Goal: Task Accomplishment & Management: Complete application form

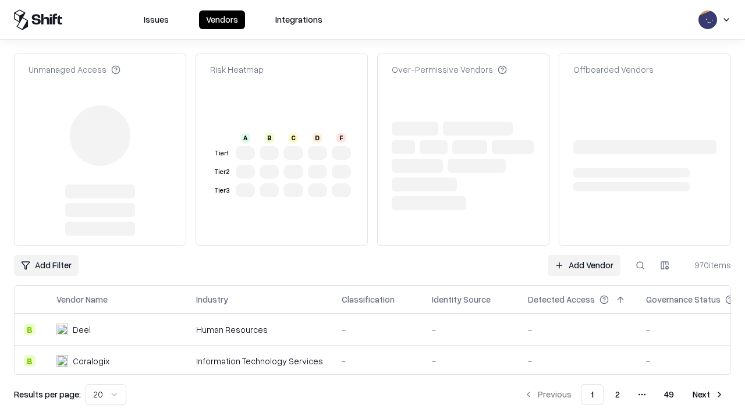
click at [584, 255] on link "Add Vendor" at bounding box center [583, 265] width 73 height 21
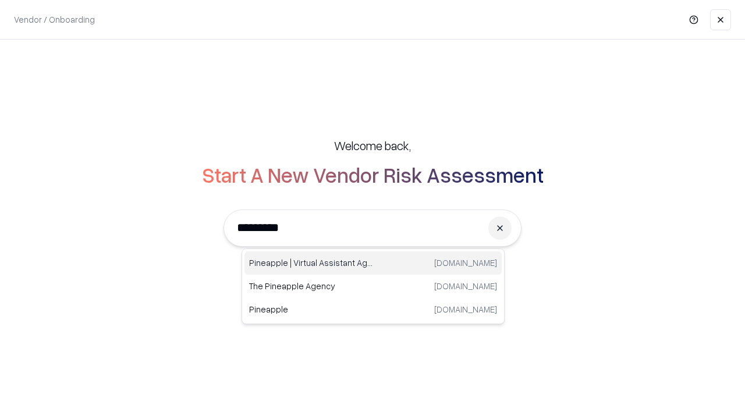
click at [373, 263] on div "Pineapple | Virtual Assistant Agency [DOMAIN_NAME]" at bounding box center [372, 262] width 257 height 23
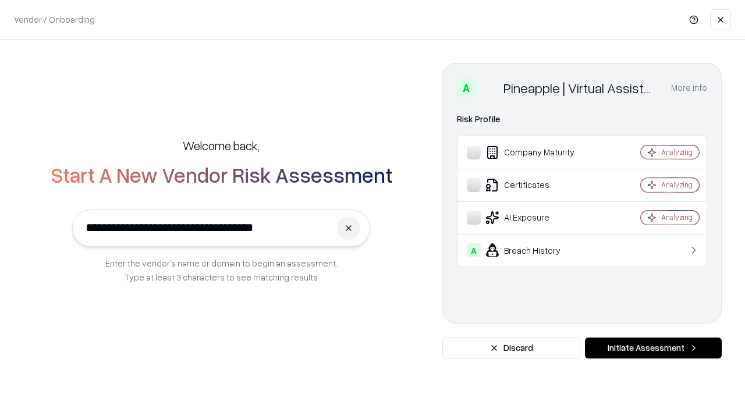
type input "**********"
click at [653, 348] on button "Initiate Assessment" at bounding box center [653, 347] width 137 height 21
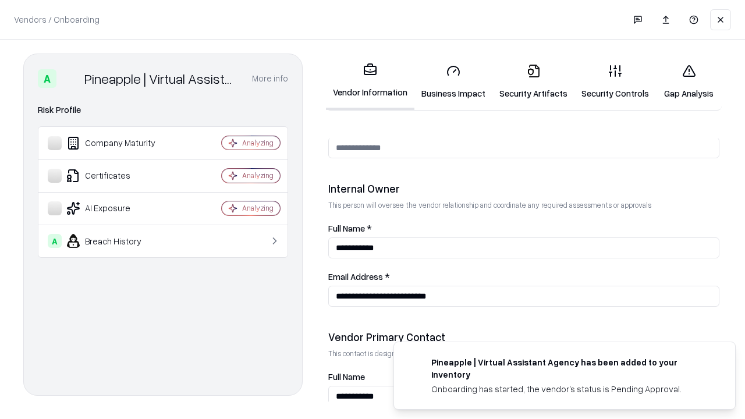
scroll to position [603, 0]
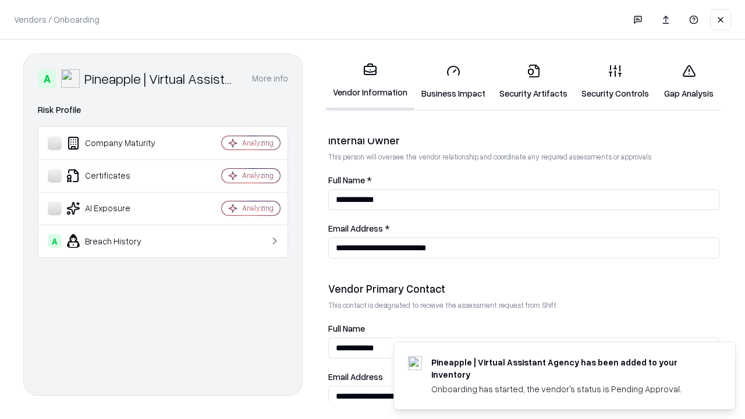
click at [453, 81] on link "Business Impact" at bounding box center [453, 82] width 78 height 54
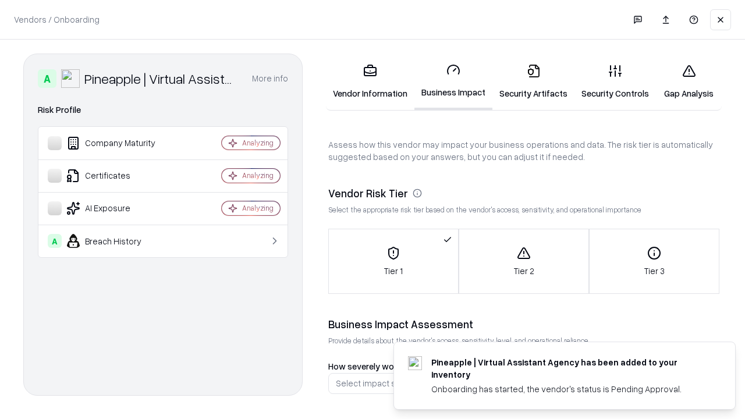
click at [533, 81] on link "Security Artifacts" at bounding box center [533, 82] width 82 height 54
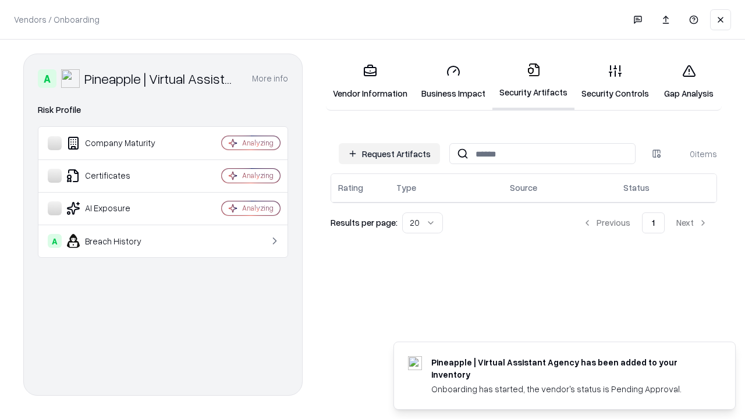
click at [389, 154] on button "Request Artifacts" at bounding box center [389, 153] width 101 height 21
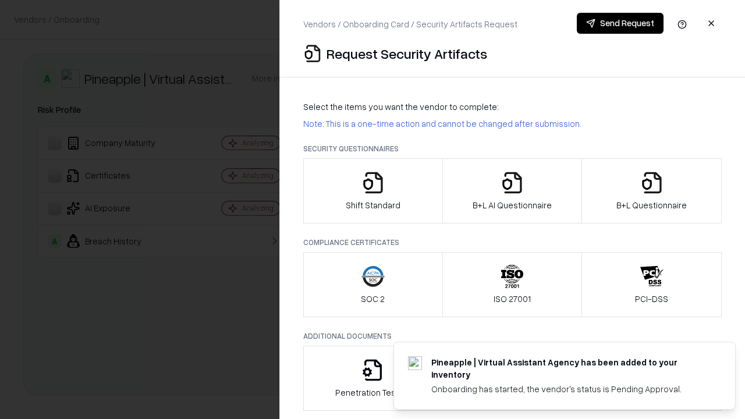
click at [372, 191] on icon "button" at bounding box center [372, 182] width 23 height 23
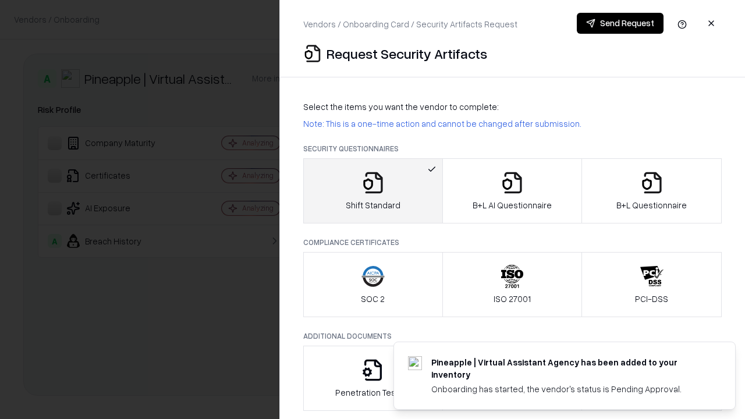
click at [620, 23] on button "Send Request" at bounding box center [620, 23] width 87 height 21
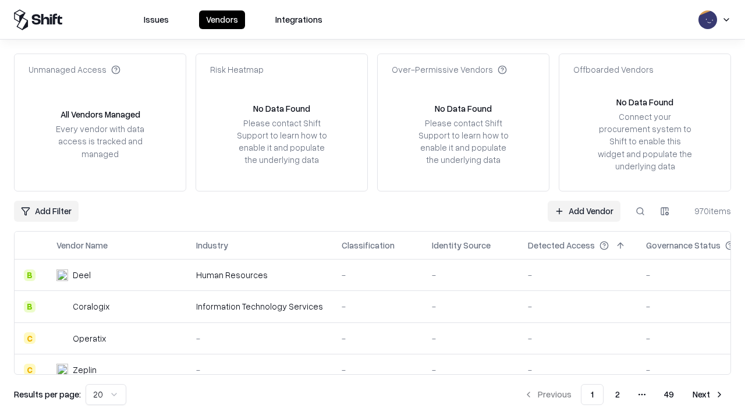
click at [640, 211] on button at bounding box center [639, 211] width 21 height 21
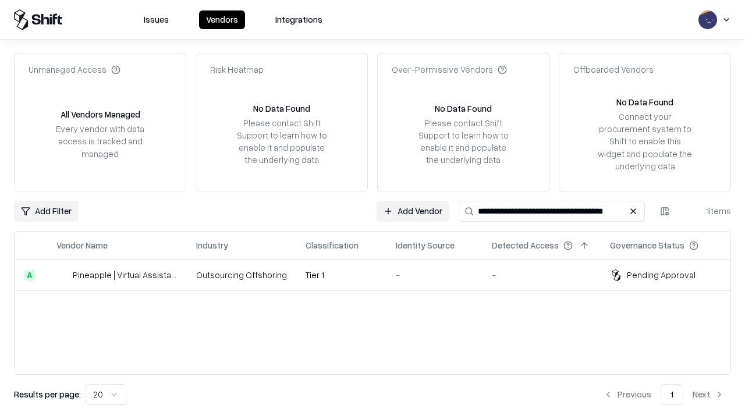
type input "**********"
click at [379, 275] on td "Tier 1" at bounding box center [341, 274] width 90 height 31
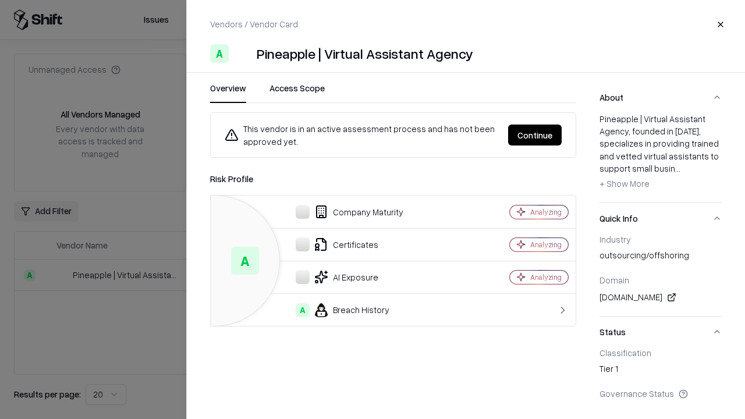
click at [535, 135] on button "Continue" at bounding box center [535, 134] width 54 height 21
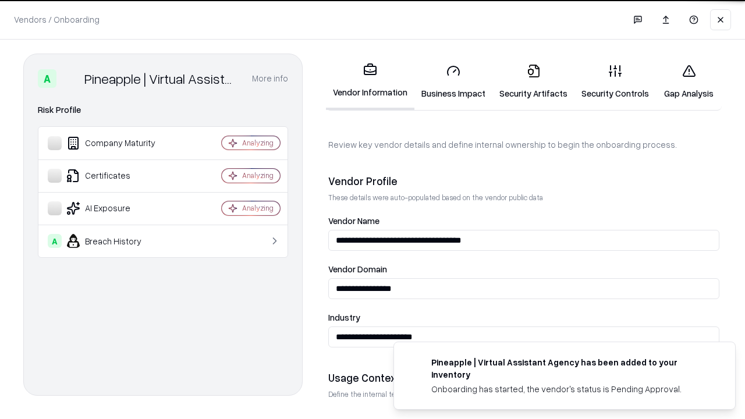
click at [533, 81] on link "Security Artifacts" at bounding box center [533, 82] width 82 height 54
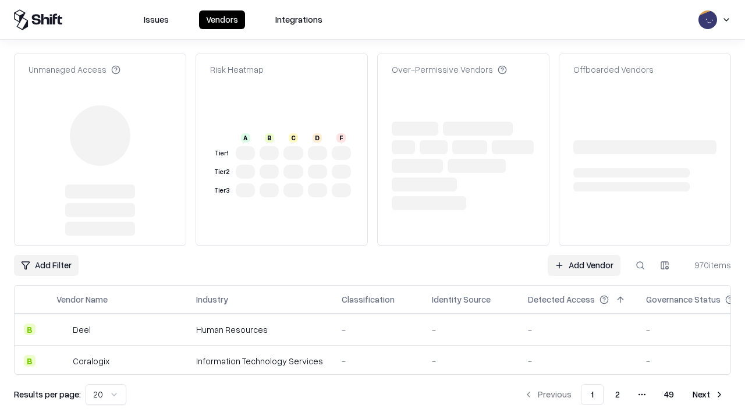
click at [584, 265] on link "Add Vendor" at bounding box center [583, 265] width 73 height 21
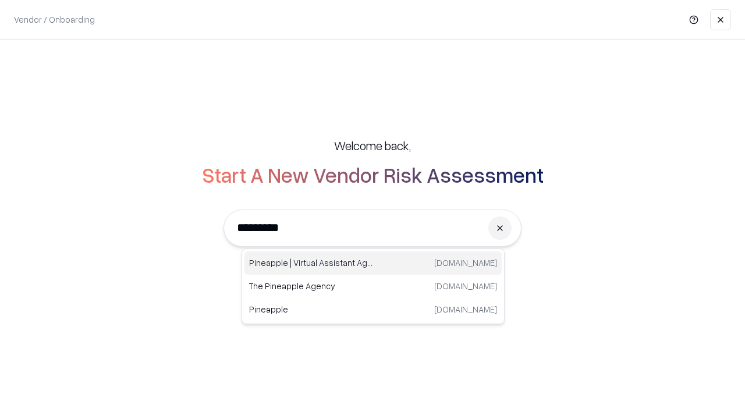
click at [373, 263] on div "Pineapple | Virtual Assistant Agency [DOMAIN_NAME]" at bounding box center [372, 262] width 257 height 23
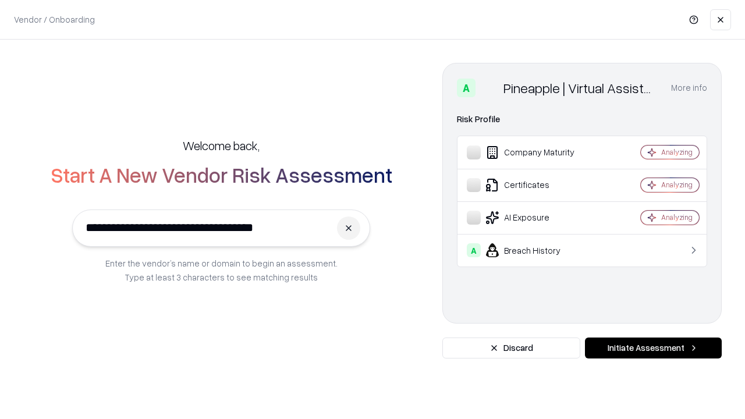
type input "**********"
click at [653, 348] on button "Initiate Assessment" at bounding box center [653, 347] width 137 height 21
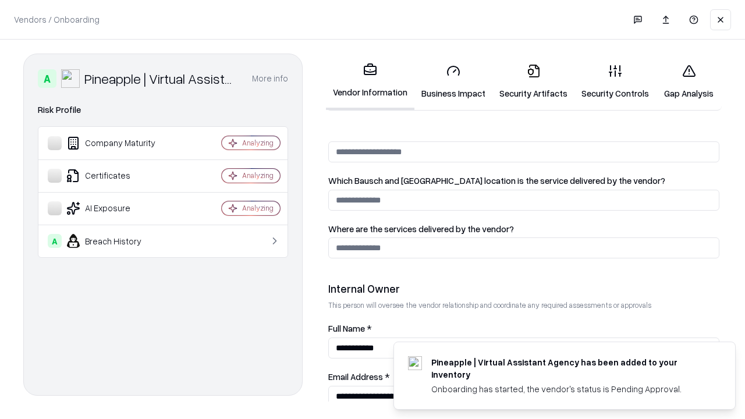
scroll to position [603, 0]
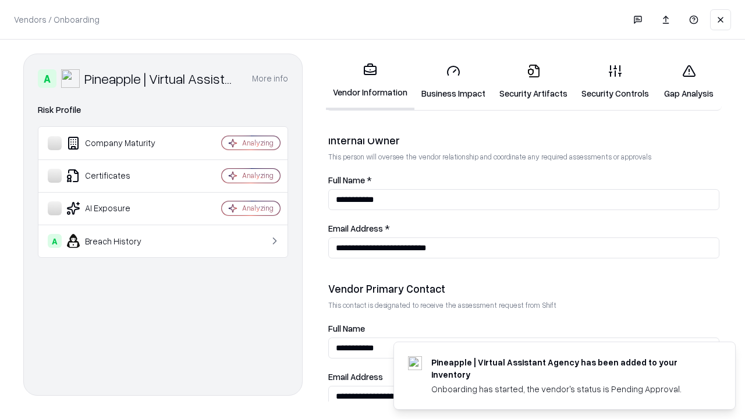
click at [688, 81] on link "Gap Analysis" at bounding box center [689, 82] width 66 height 54
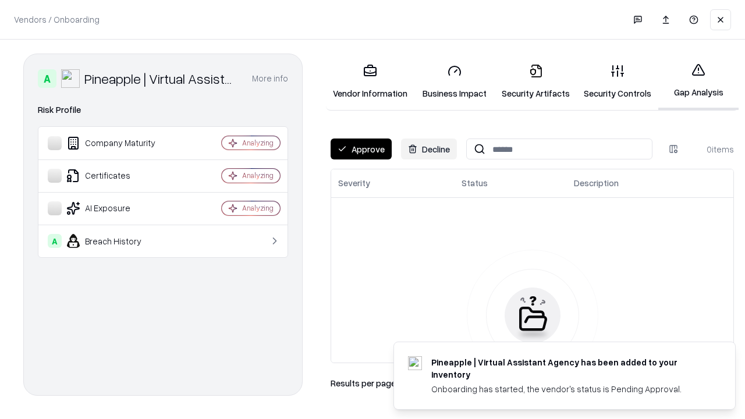
click at [361, 149] on button "Approve" at bounding box center [360, 148] width 61 height 21
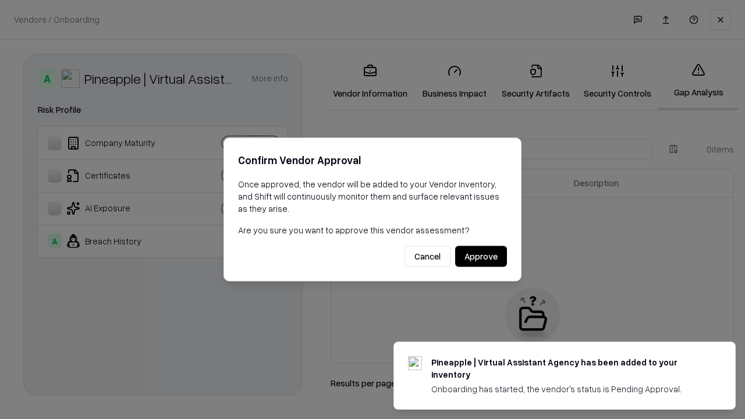
click at [481, 256] on button "Approve" at bounding box center [481, 256] width 52 height 21
